Goal: Find specific page/section: Find specific page/section

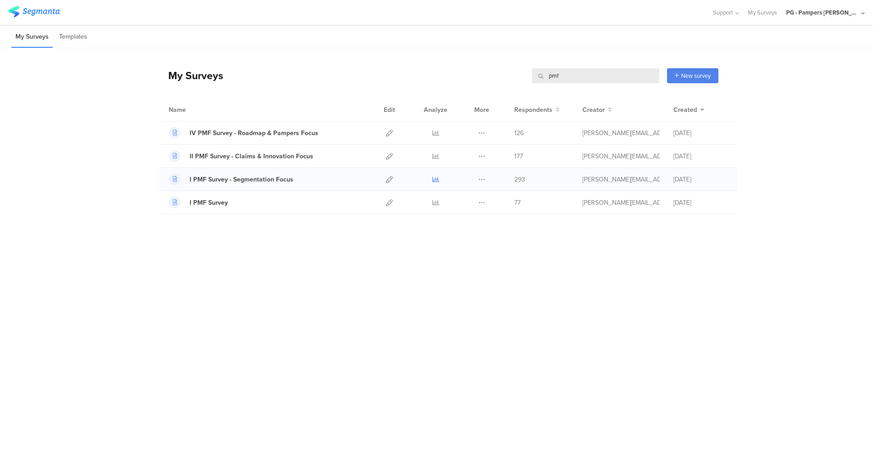
click at [437, 180] on icon at bounding box center [435, 179] width 7 height 7
